Goal: Go to known website: Go to known website

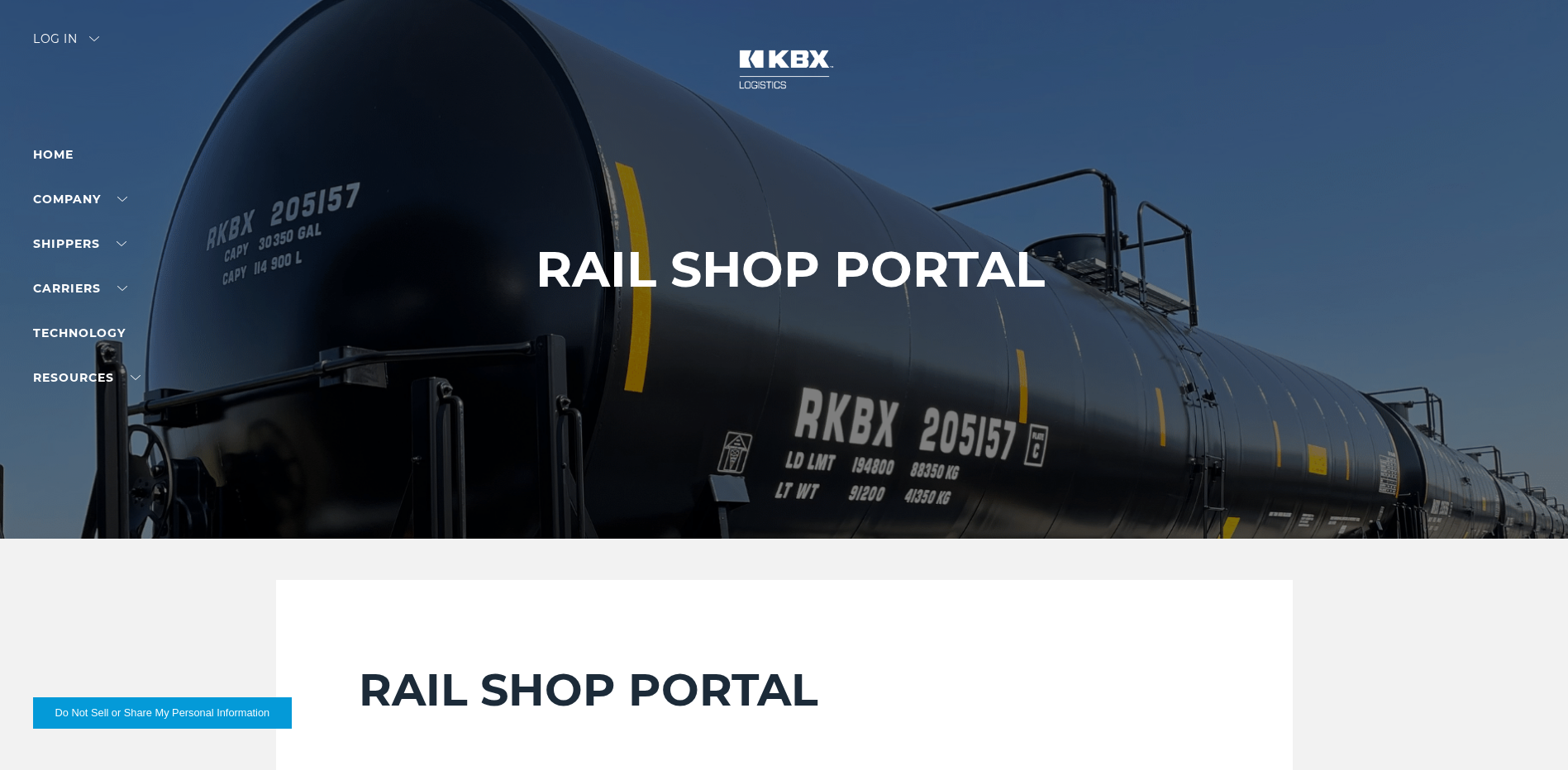
click at [79, 33] on div "Log in" at bounding box center [66, 45] width 66 height 24
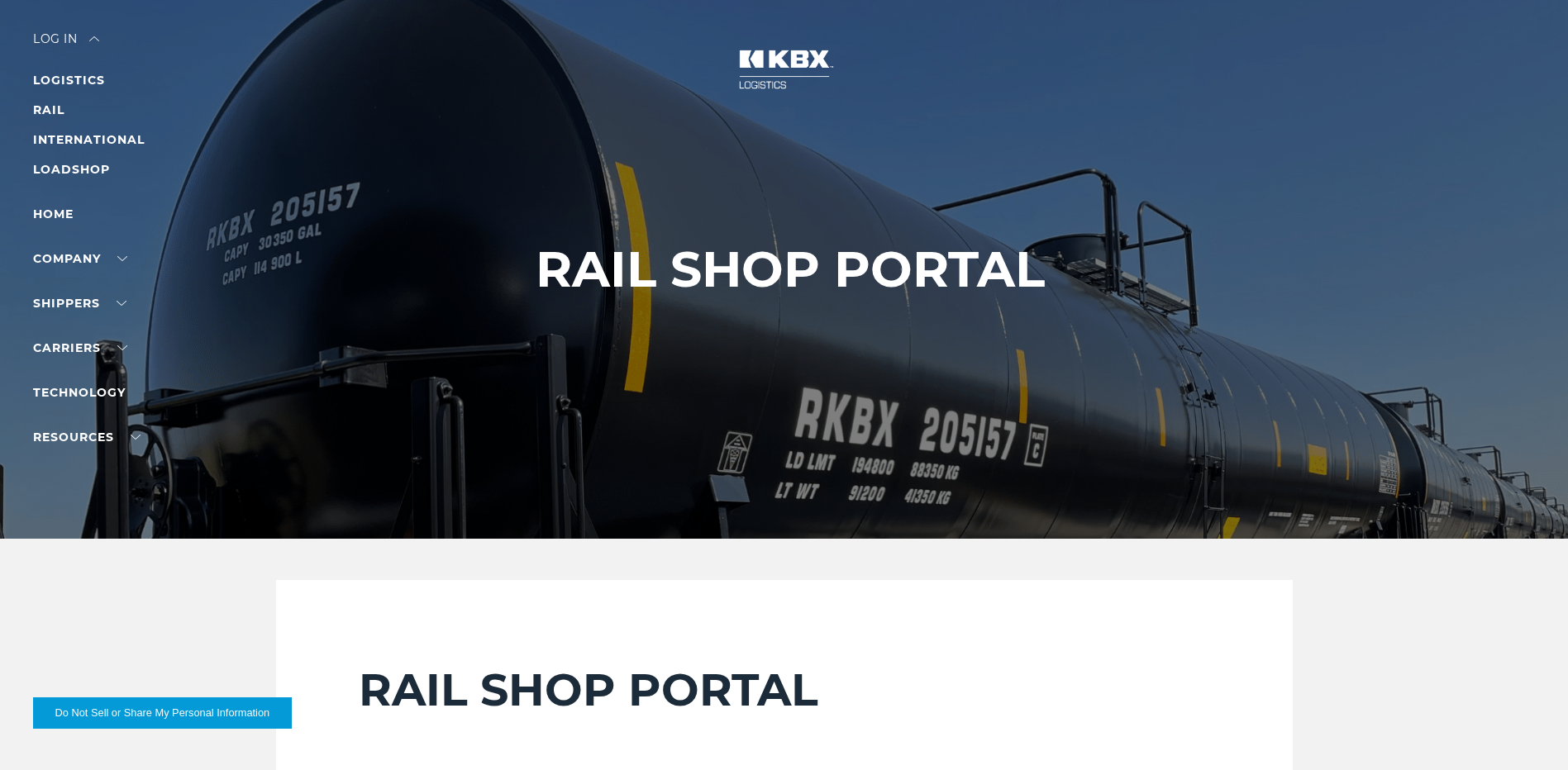
click at [79, 115] on li "RAIL" at bounding box center [104, 110] width 144 height 20
click at [45, 113] on link "RAIL" at bounding box center [48, 110] width 31 height 15
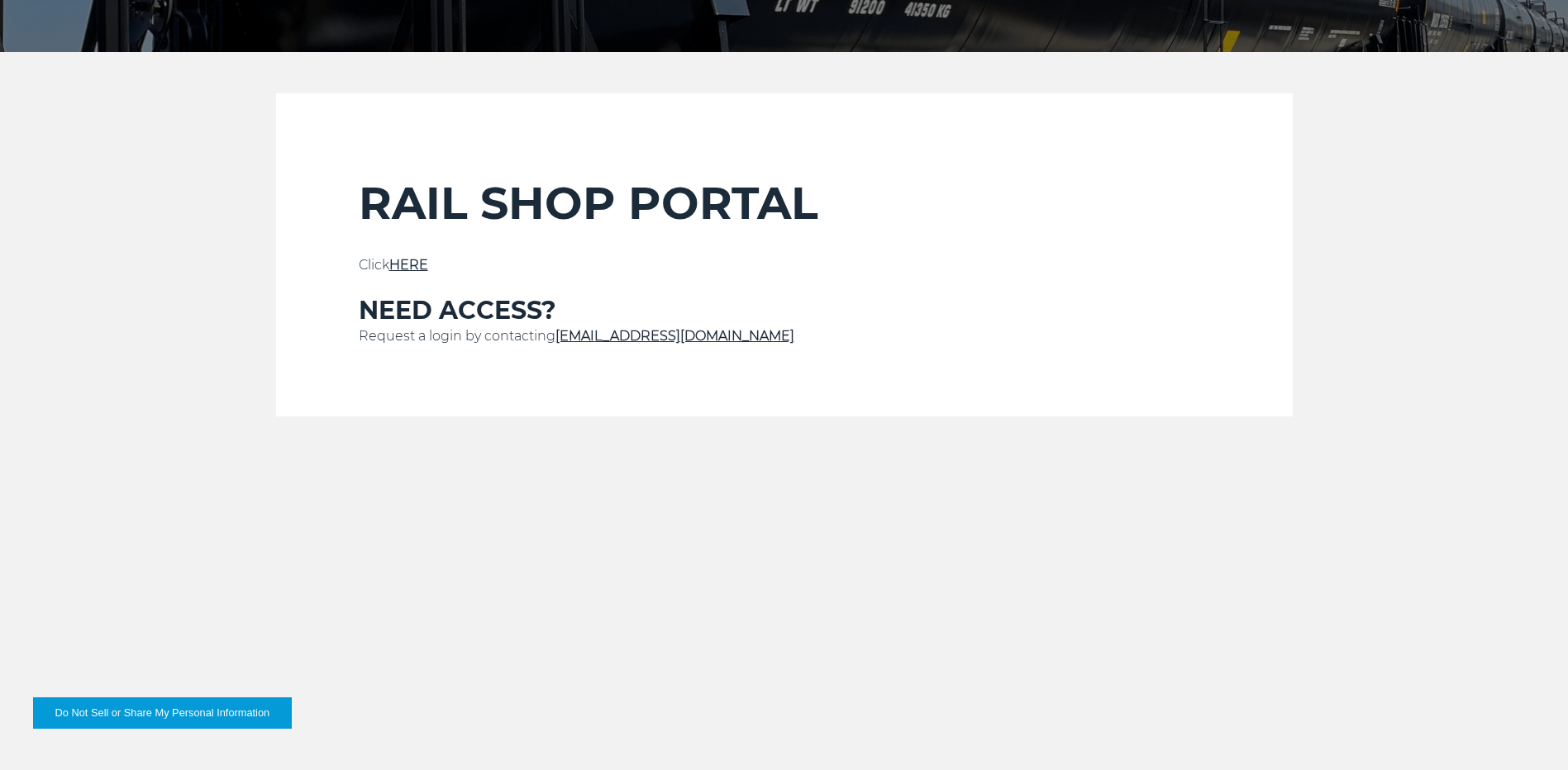
scroll to position [495, 0]
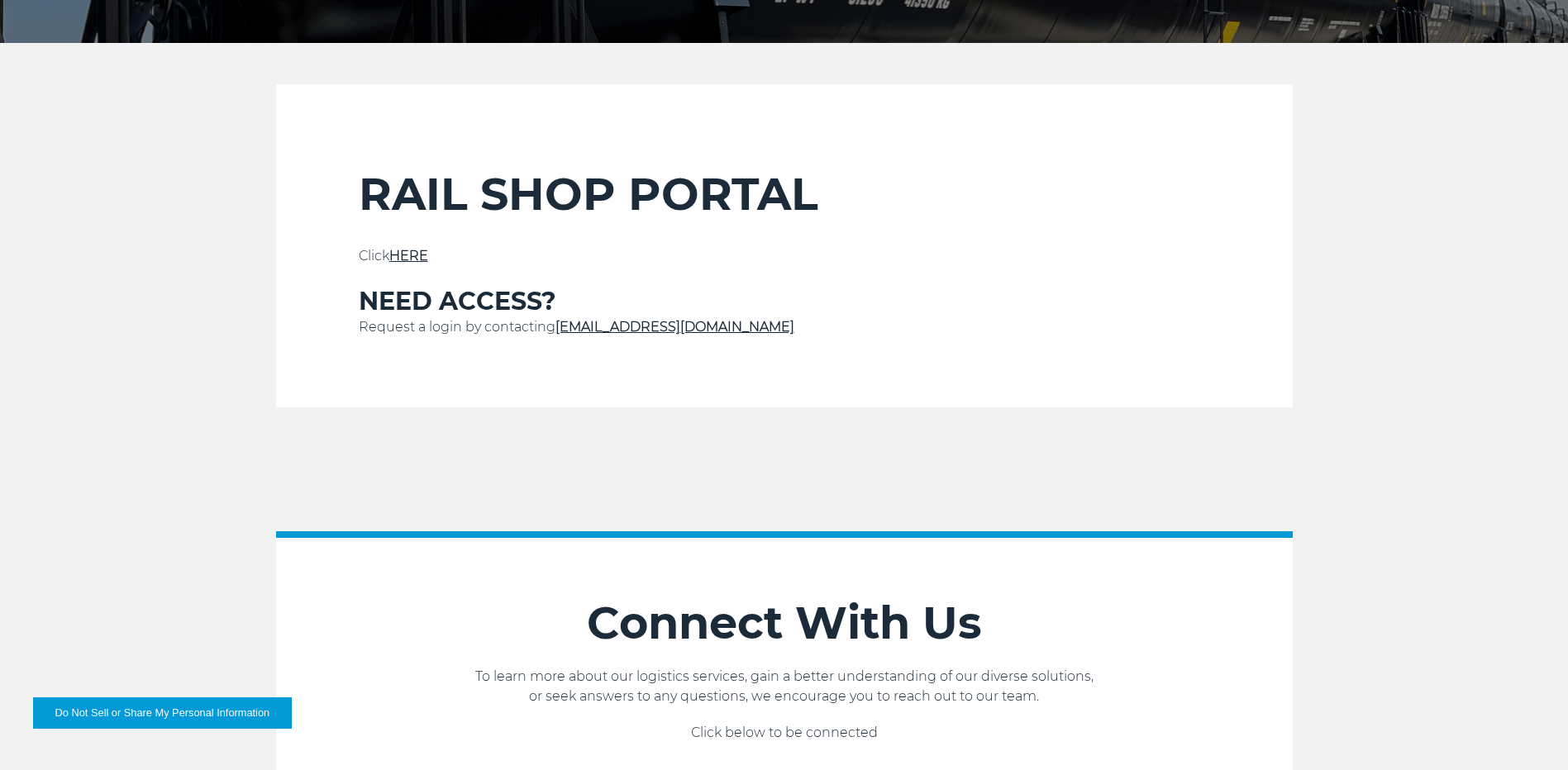
click at [413, 257] on link "HERE" at bounding box center [408, 255] width 39 height 16
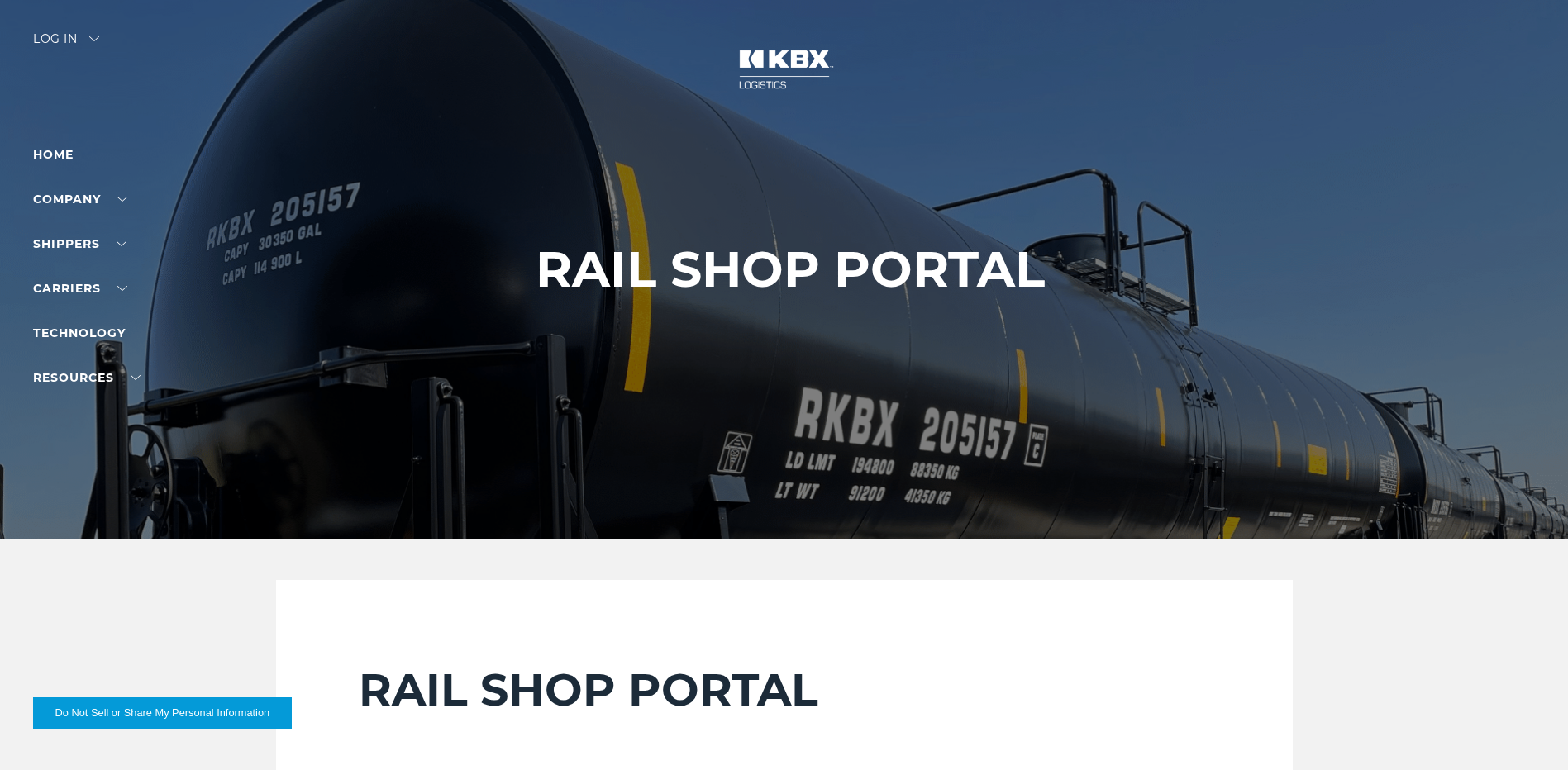
click at [47, 34] on div "Log in" at bounding box center [66, 45] width 66 height 24
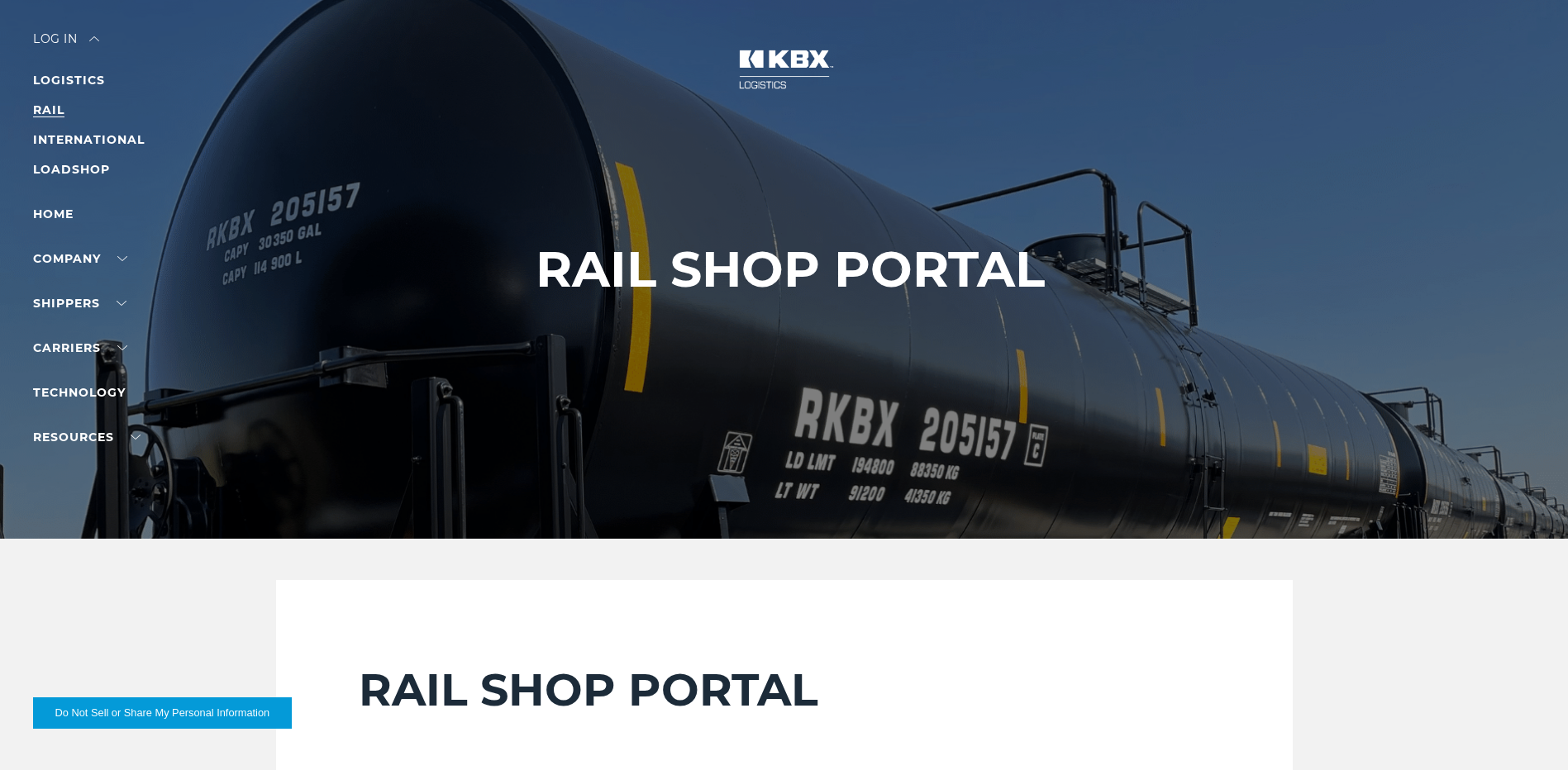
click at [49, 113] on link "RAIL" at bounding box center [48, 110] width 31 height 15
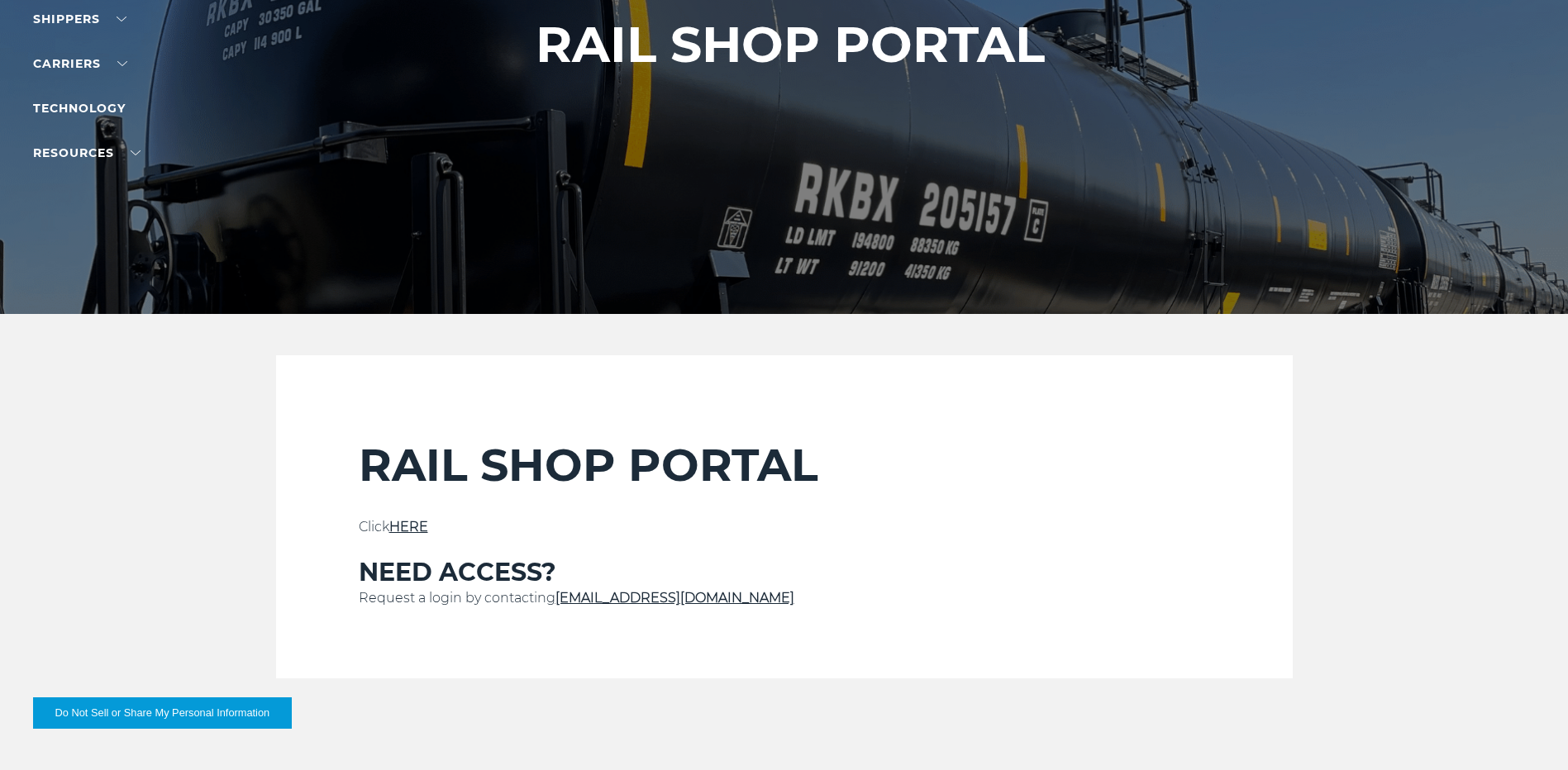
scroll to position [331, 0]
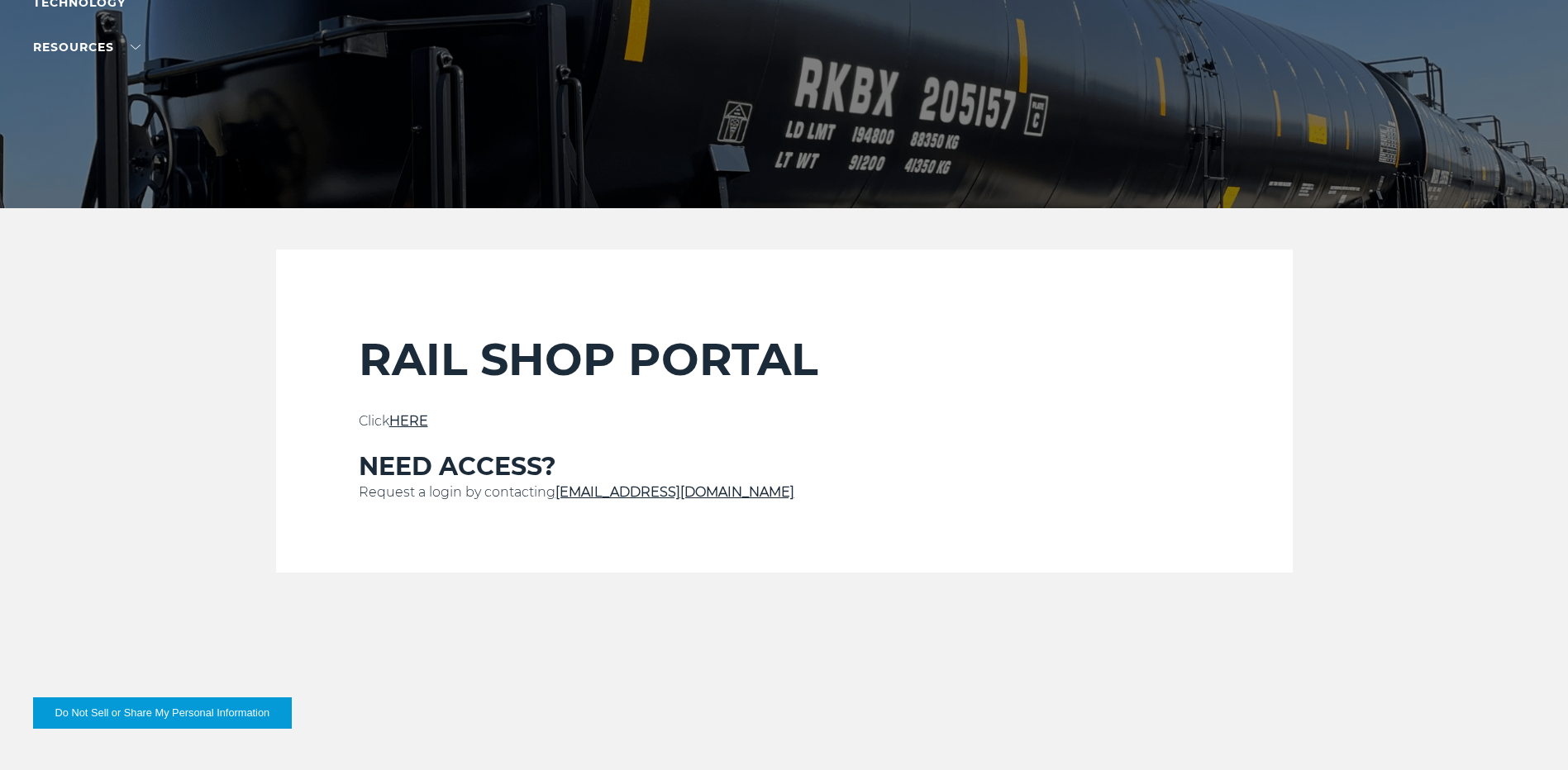
click at [406, 414] on link "HERE" at bounding box center [408, 421] width 39 height 16
